Goal: Information Seeking & Learning: Find specific page/section

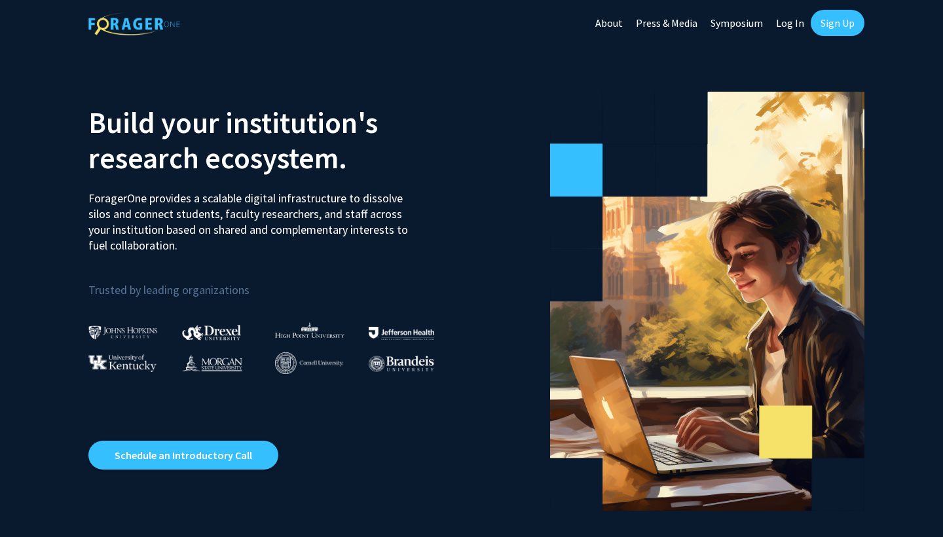
click at [791, 24] on link "Log In" at bounding box center [789, 23] width 41 height 46
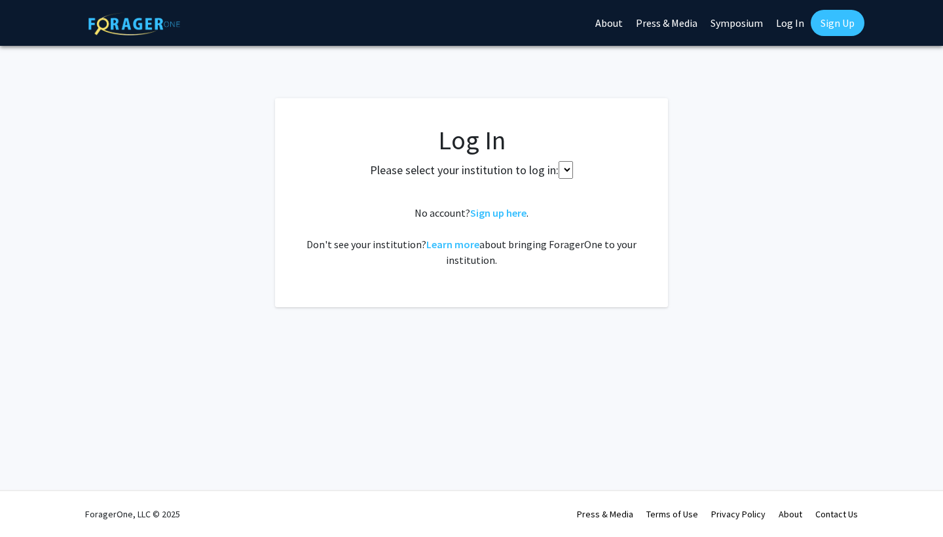
select select
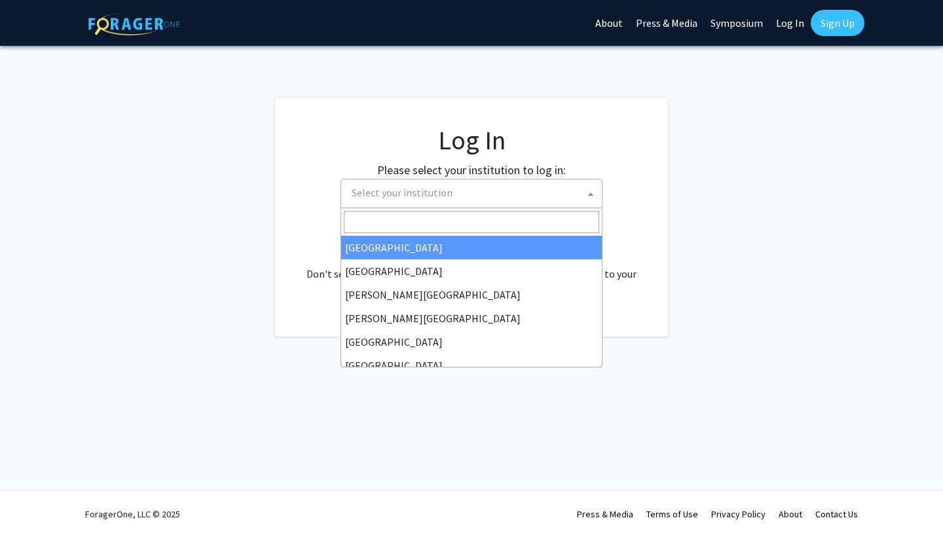
click at [499, 188] on span "Select your institution" at bounding box center [473, 192] width 255 height 27
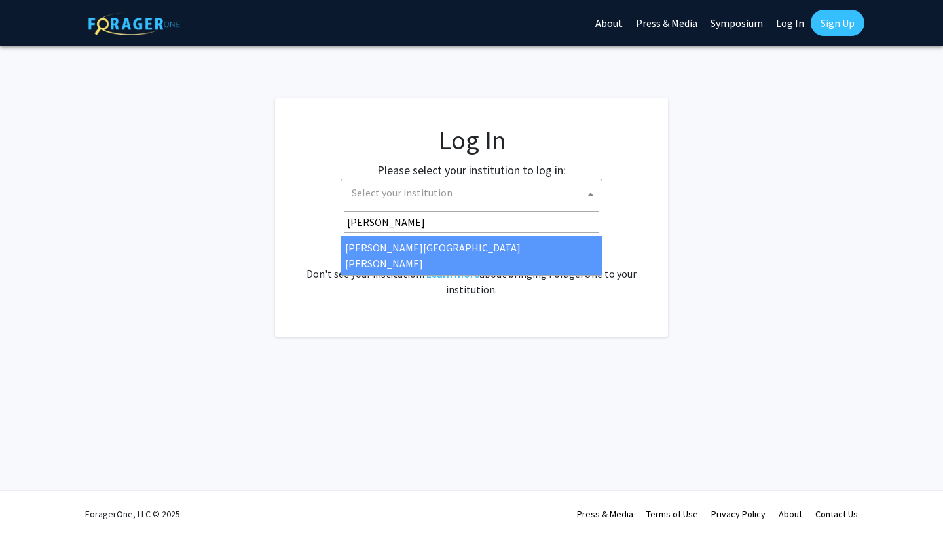
type input "[PERSON_NAME]"
select select "1"
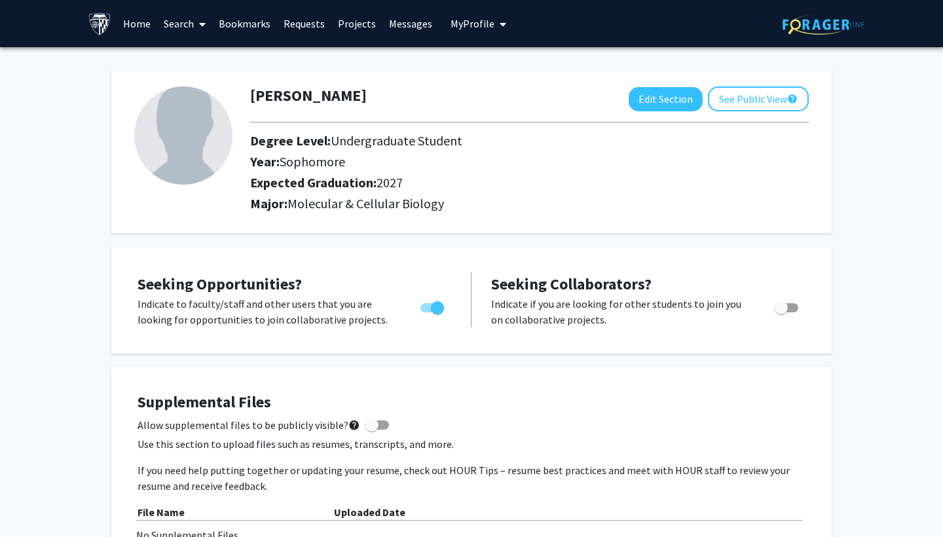
click at [141, 28] on link "Home" at bounding box center [137, 24] width 41 height 46
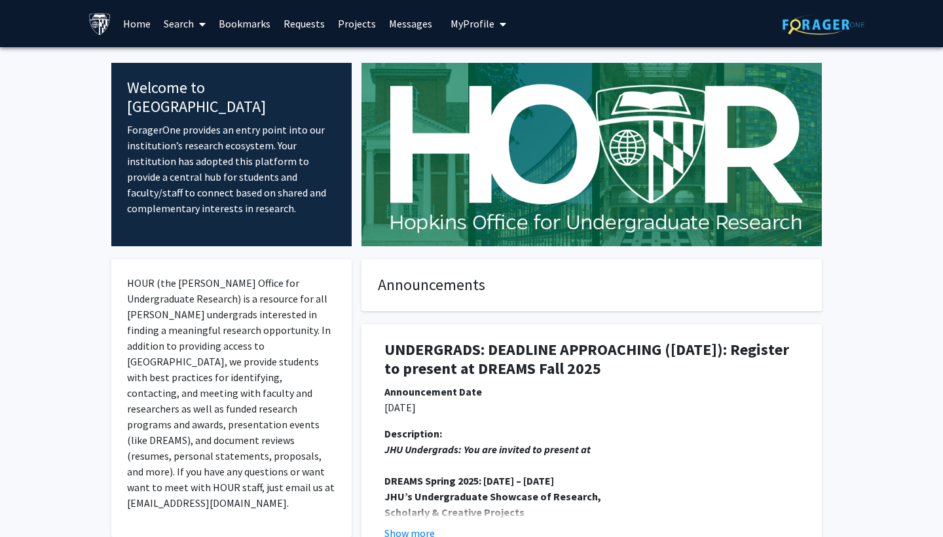
click at [355, 22] on link "Projects" at bounding box center [356, 24] width 51 height 46
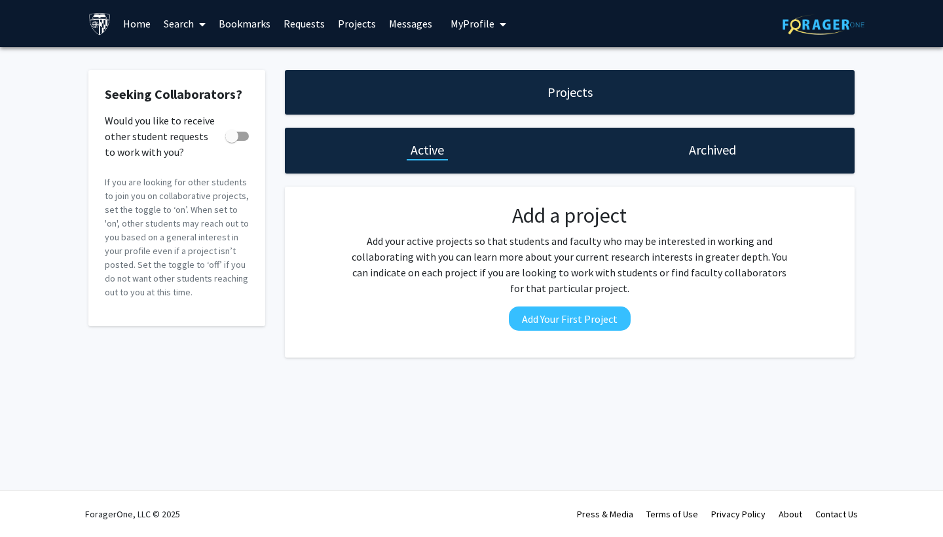
click at [192, 24] on link "Search" at bounding box center [184, 24] width 55 height 46
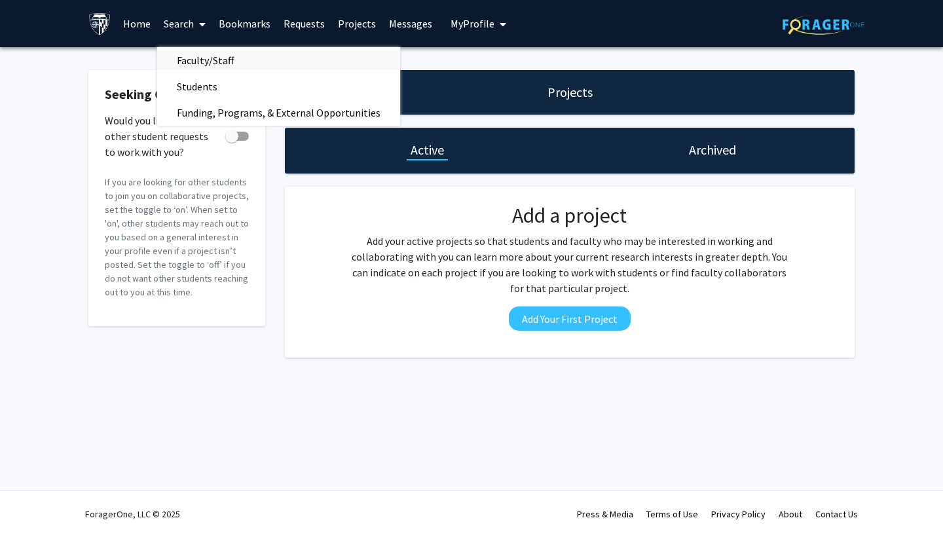
click at [208, 67] on span "Faculty/Staff" at bounding box center [205, 60] width 96 height 26
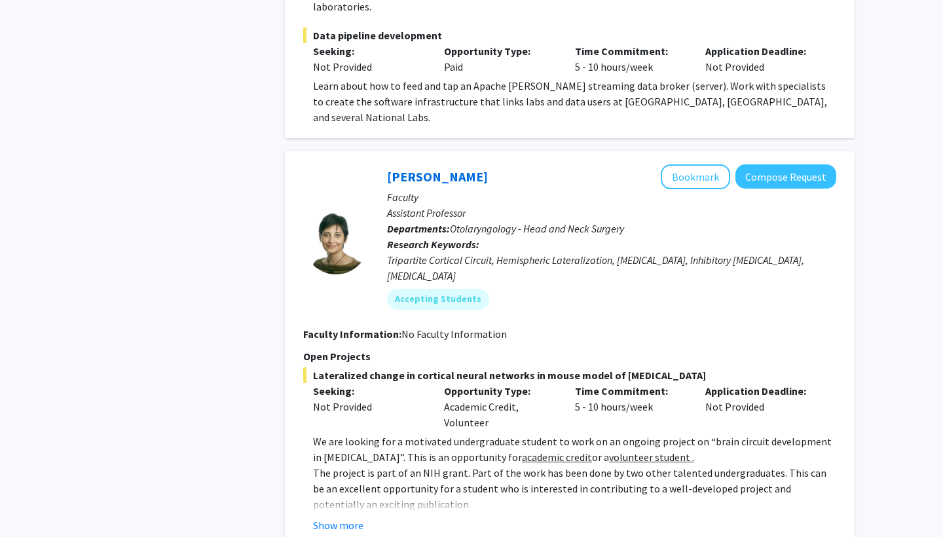
scroll to position [4844, 0]
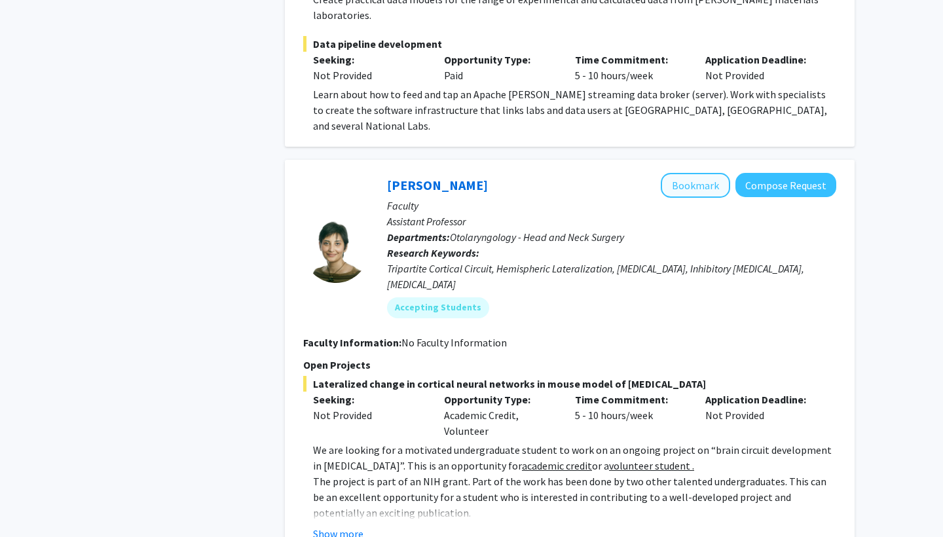
click at [672, 173] on button "Bookmark" at bounding box center [695, 185] width 69 height 25
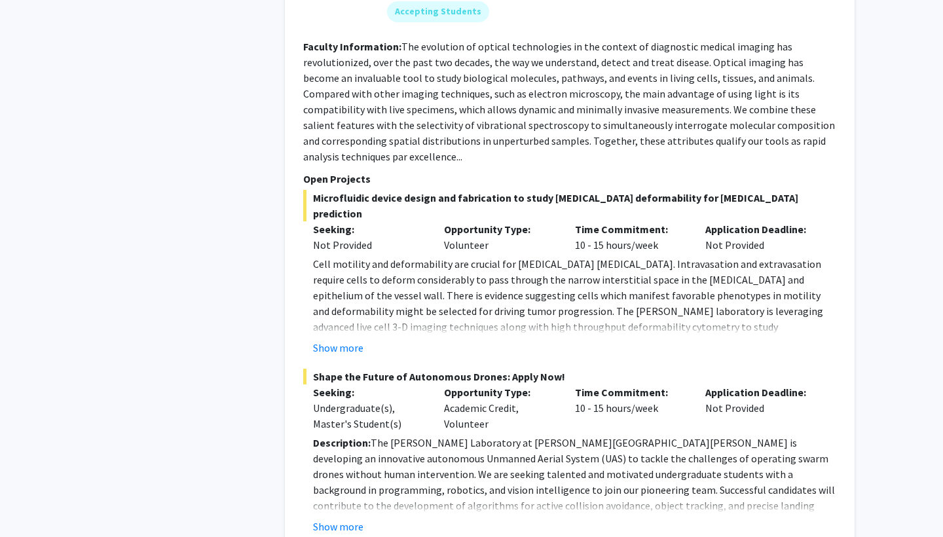
scroll to position [6260, 0]
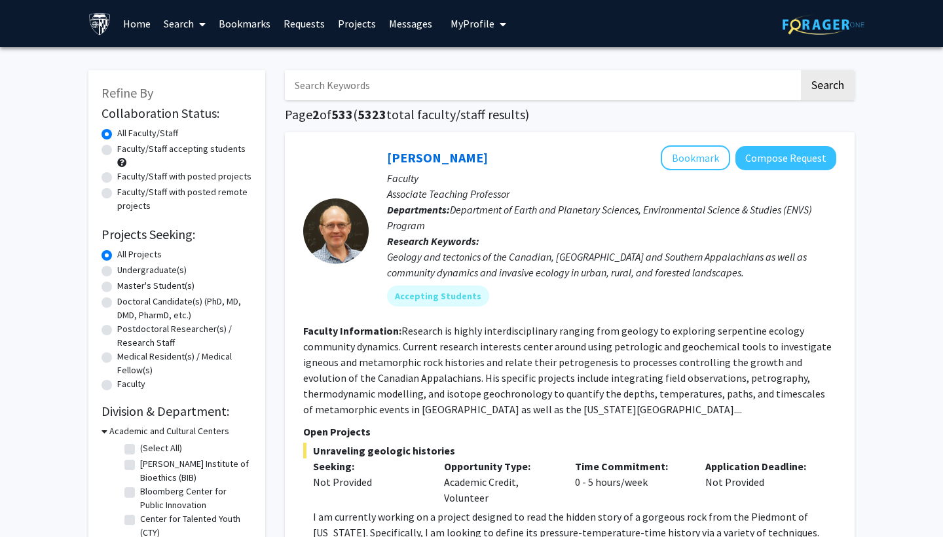
click at [488, 84] on input "Search Keywords" at bounding box center [542, 85] width 514 height 30
type input "biology"
click at [827, 87] on button "Search" at bounding box center [828, 85] width 54 height 30
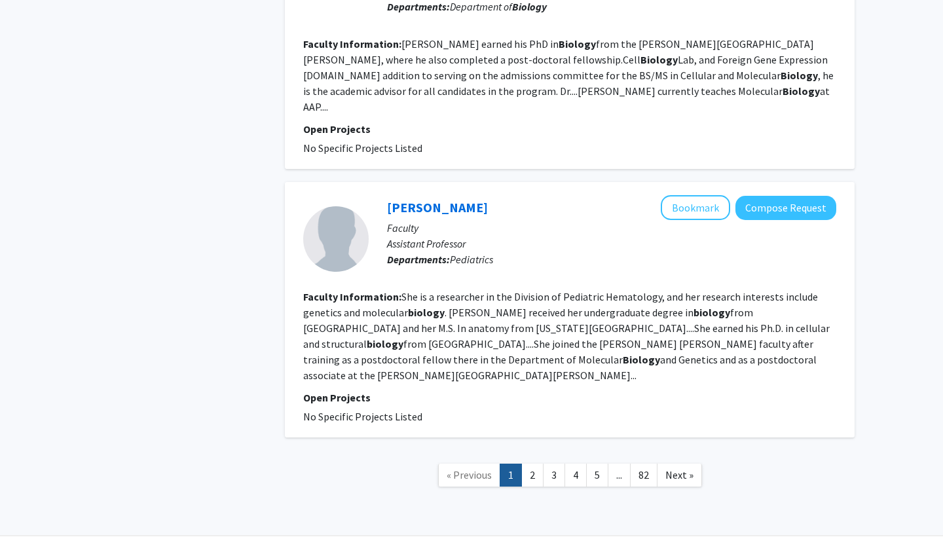
scroll to position [2526, 0]
click at [685, 469] on span "Next »" at bounding box center [679, 475] width 28 height 13
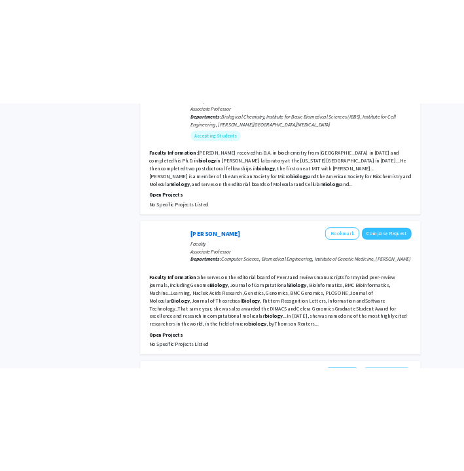
scroll to position [1536, 0]
